Goal: Information Seeking & Learning: Find specific fact

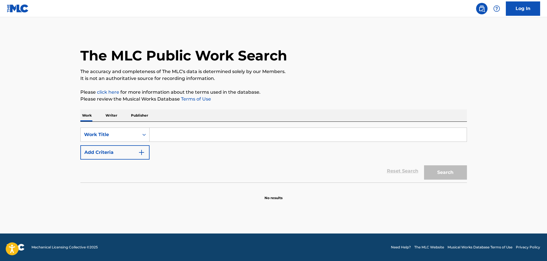
click at [185, 134] on input "Search Form" at bounding box center [308, 135] width 317 height 14
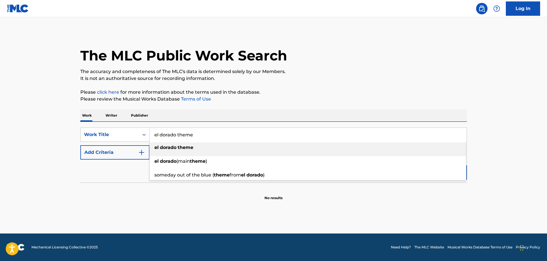
type input "el dorado theme"
click at [185, 149] on strong "theme" at bounding box center [186, 146] width 16 height 5
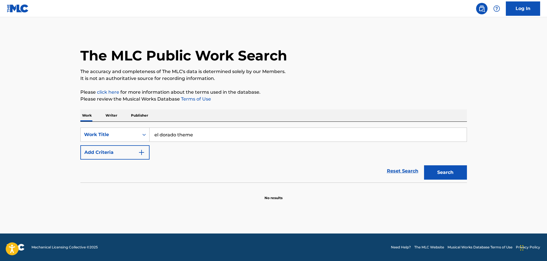
drag, startPoint x: 127, startPoint y: 150, endPoint x: 131, endPoint y: 151, distance: 4.3
click at [130, 151] on button "Add Criteria" at bounding box center [114, 152] width 69 height 14
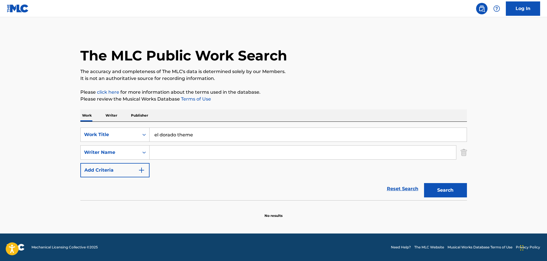
click at [191, 156] on input "Search Form" at bounding box center [303, 152] width 307 height 14
type input "nelson riddle"
click at [441, 192] on button "Search" at bounding box center [445, 190] width 43 height 14
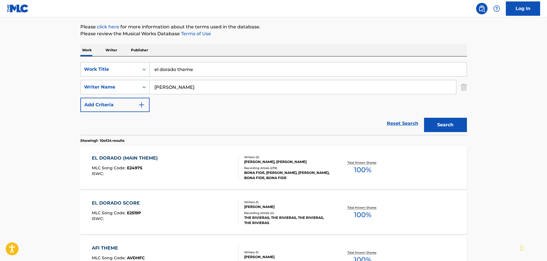
scroll to position [86, 0]
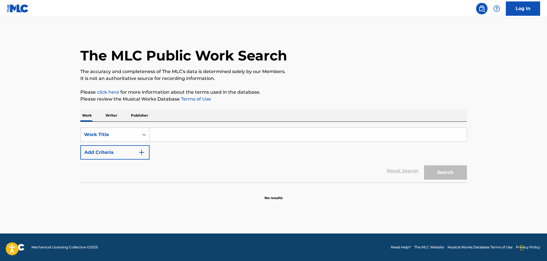
click at [174, 138] on input "Search Form" at bounding box center [308, 135] width 317 height 14
paste input "(As Long As We've Got Each Other"
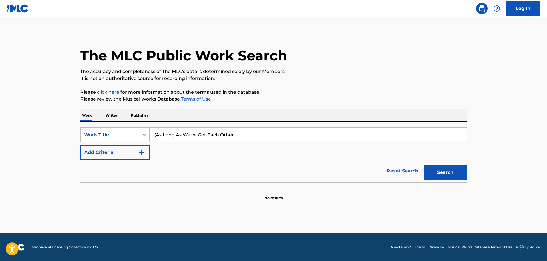
click at [157, 136] on input "(As Long As We've Got Each Other" at bounding box center [308, 135] width 317 height 14
type input "As Long As We've Got Each Other"
click at [446, 169] on button "Search" at bounding box center [445, 172] width 43 height 14
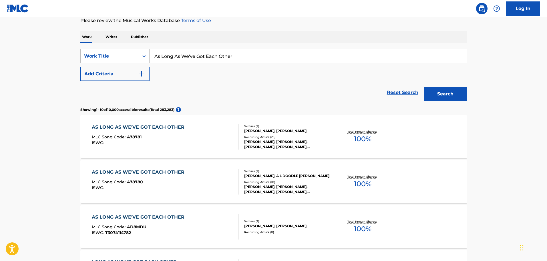
scroll to position [114, 0]
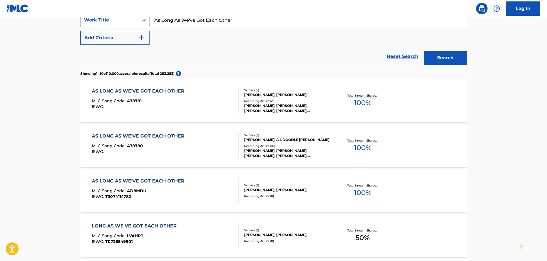
click at [193, 97] on div "AS LONG AS WE'VE GOT EACH OTHER MLC Song Code : A78781 ISWC :" at bounding box center [165, 101] width 147 height 26
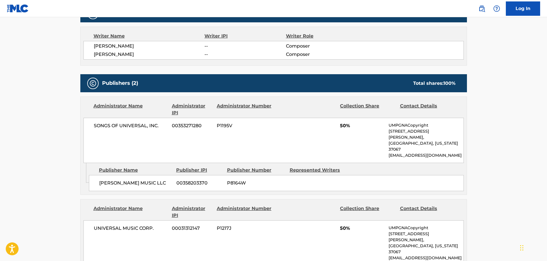
scroll to position [229, 0]
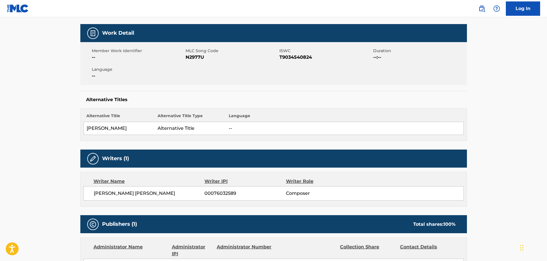
scroll to position [172, 0]
